Goal: Task Accomplishment & Management: Manage account settings

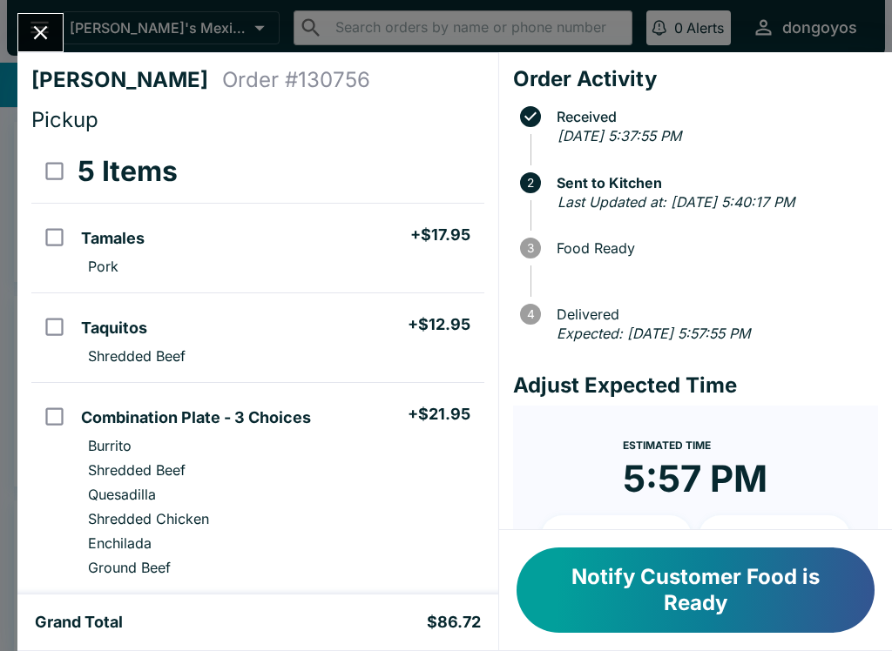
click at [729, 607] on button "Notify Customer Food is Ready" at bounding box center [695, 590] width 358 height 85
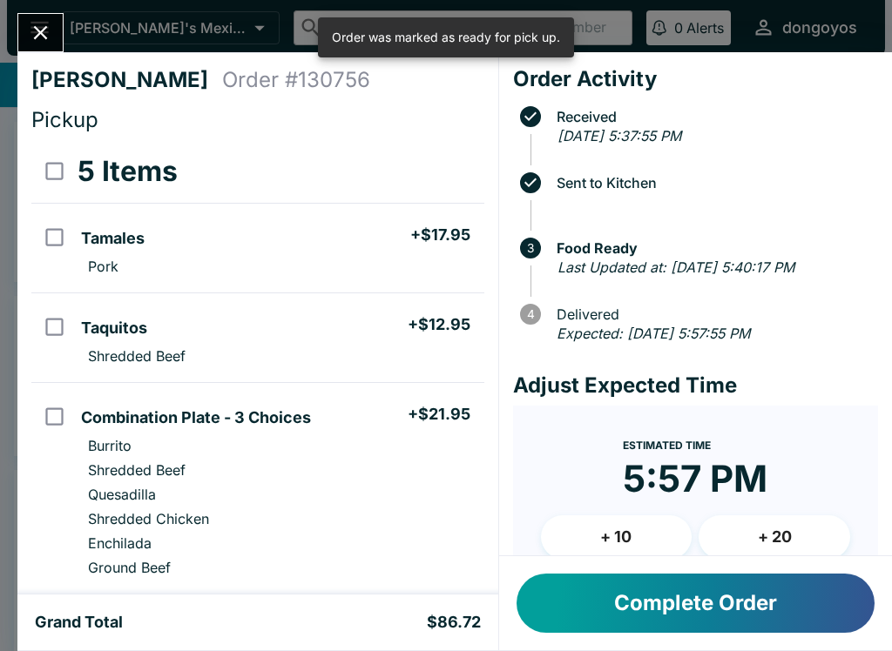
click at [759, 611] on button "Complete Order" at bounding box center [695, 603] width 358 height 59
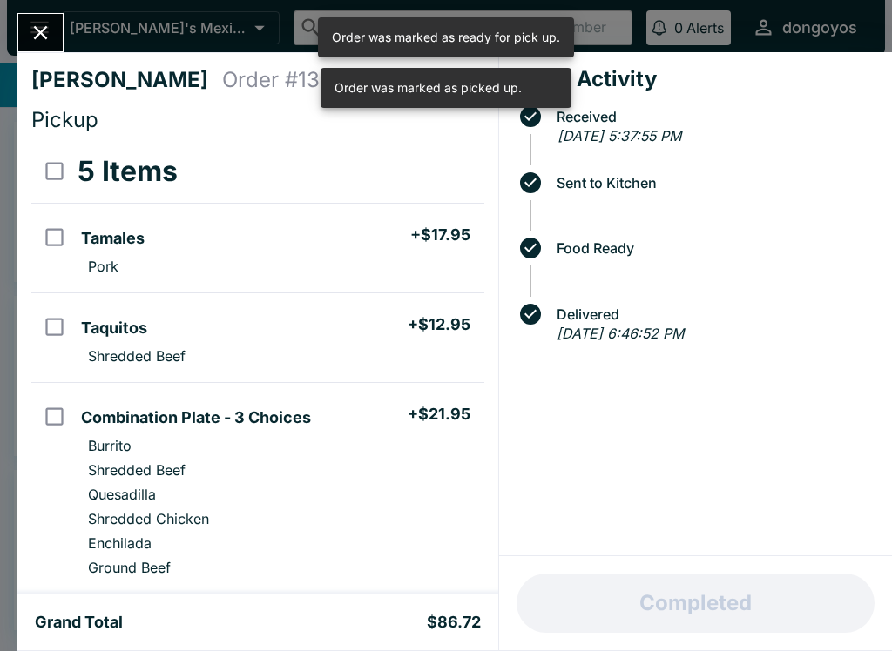
click at [47, 35] on icon "Close" at bounding box center [41, 33] width 24 height 24
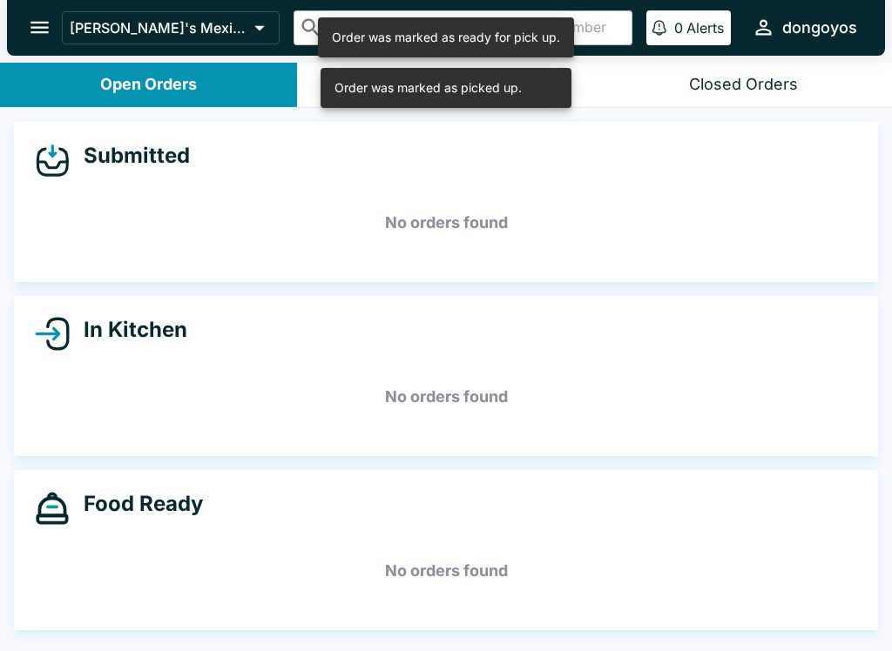
click at [459, 84] on div "Order was marked as picked up." at bounding box center [427, 88] width 187 height 30
click at [462, 212] on h5 "No orders found" at bounding box center [446, 223] width 822 height 63
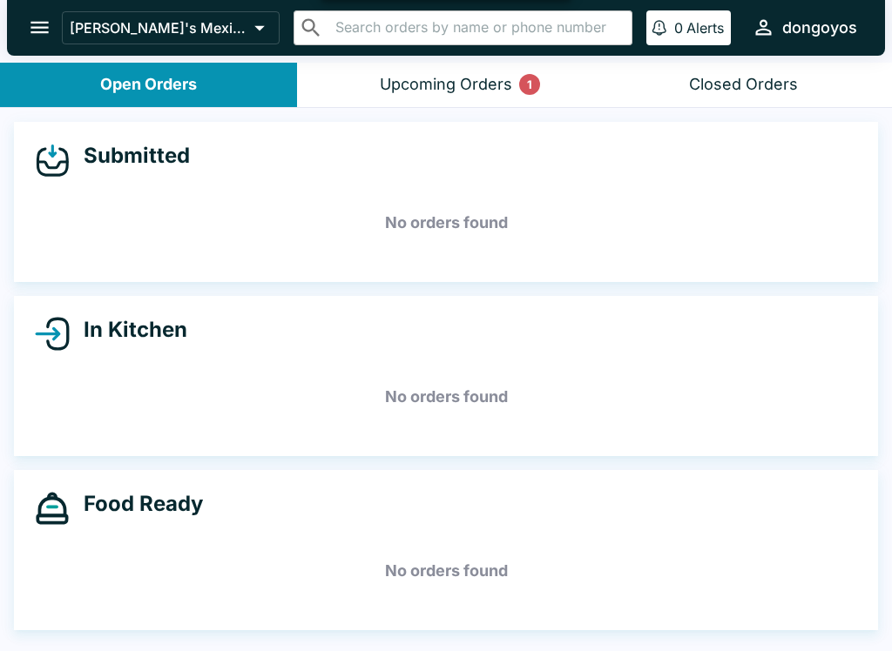
click at [425, 79] on div "Upcoming Orders 1" at bounding box center [446, 85] width 132 height 20
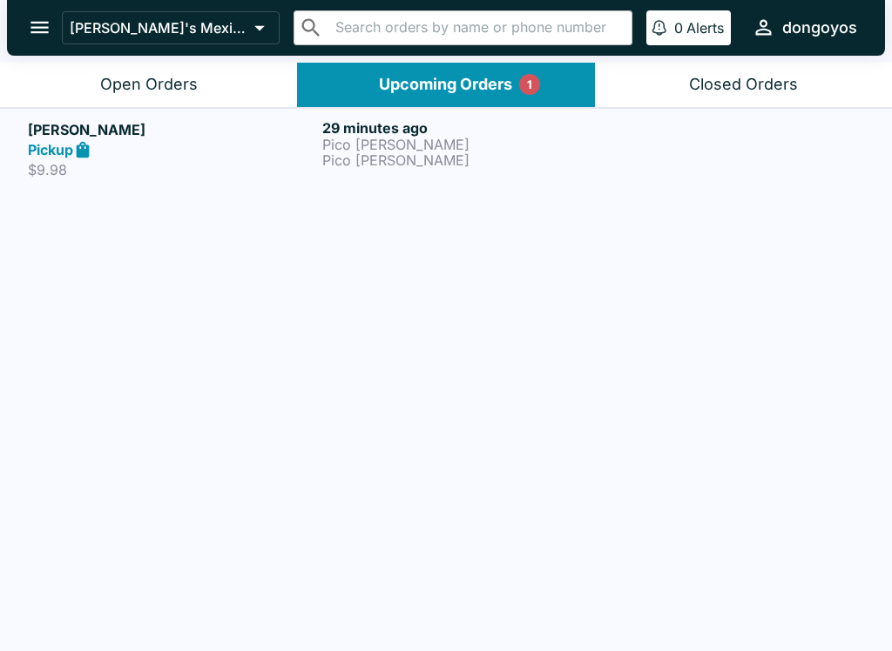
click at [376, 159] on p "Pico [PERSON_NAME]" at bounding box center [465, 160] width 287 height 16
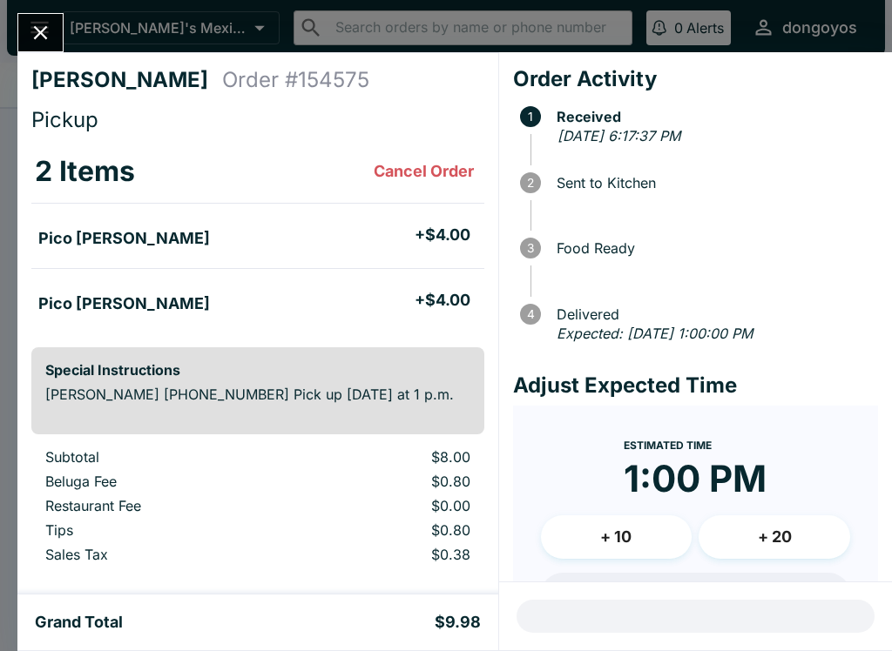
click at [49, 34] on icon "Close" at bounding box center [41, 33] width 24 height 24
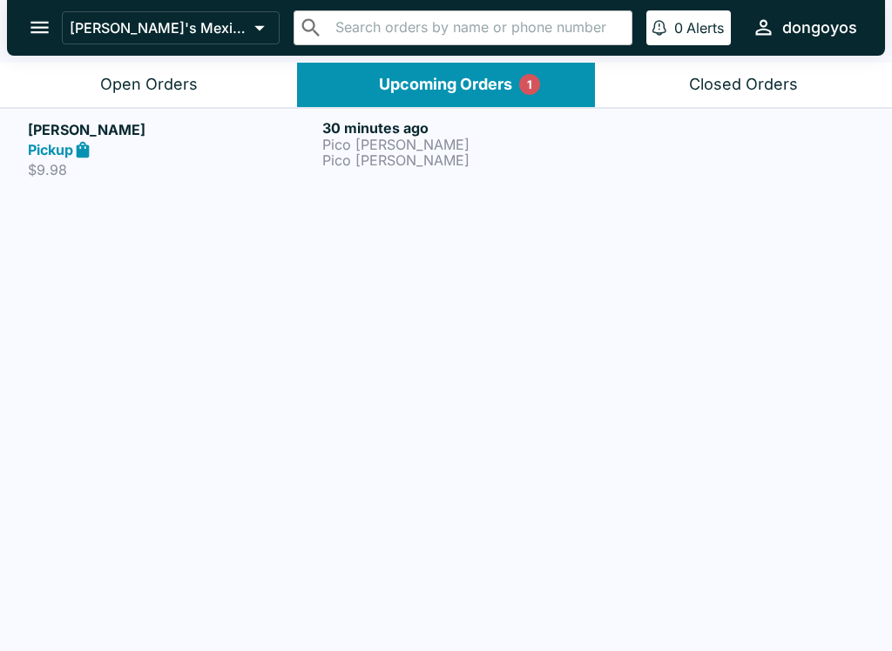
click at [243, 169] on p "$9.98" at bounding box center [171, 169] width 287 height 17
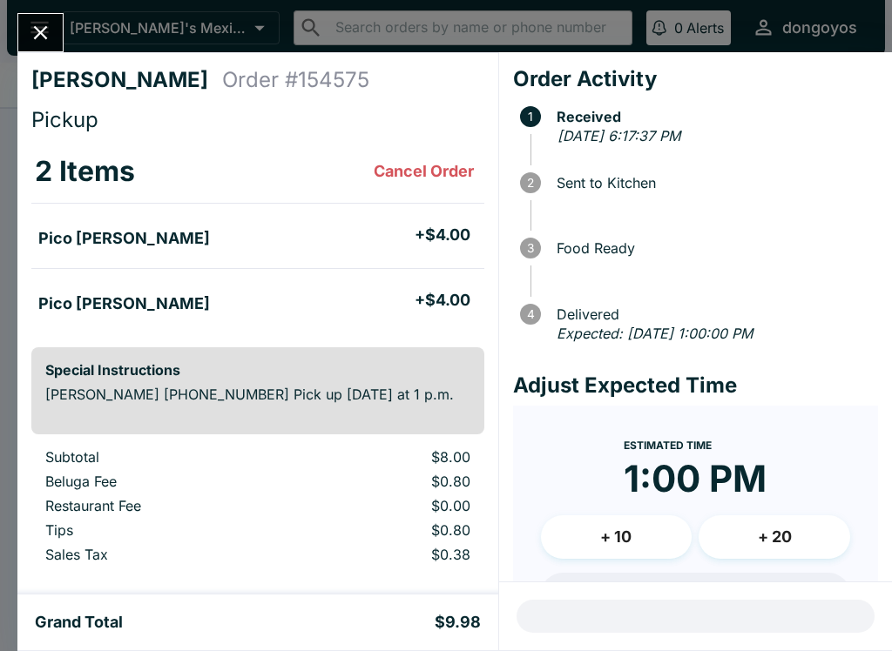
click at [52, 29] on icon "Close" at bounding box center [41, 33] width 24 height 24
